Goal: Check status: Check status

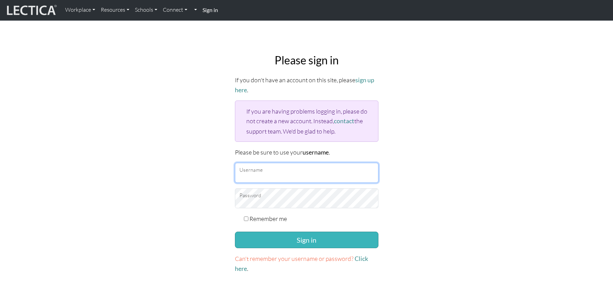
type input "FAM"
click at [289, 238] on button "Sign in" at bounding box center [306, 240] width 143 height 17
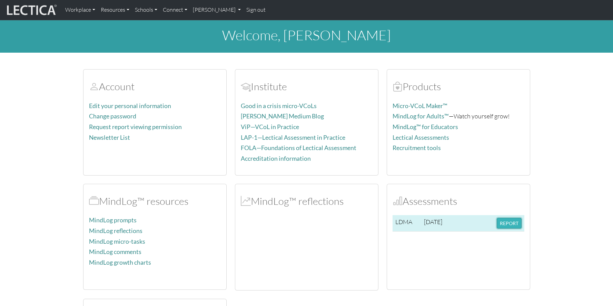
click at [509, 224] on button "REPORT" at bounding box center [508, 223] width 25 height 11
